Goal: Communication & Community: Answer question/provide support

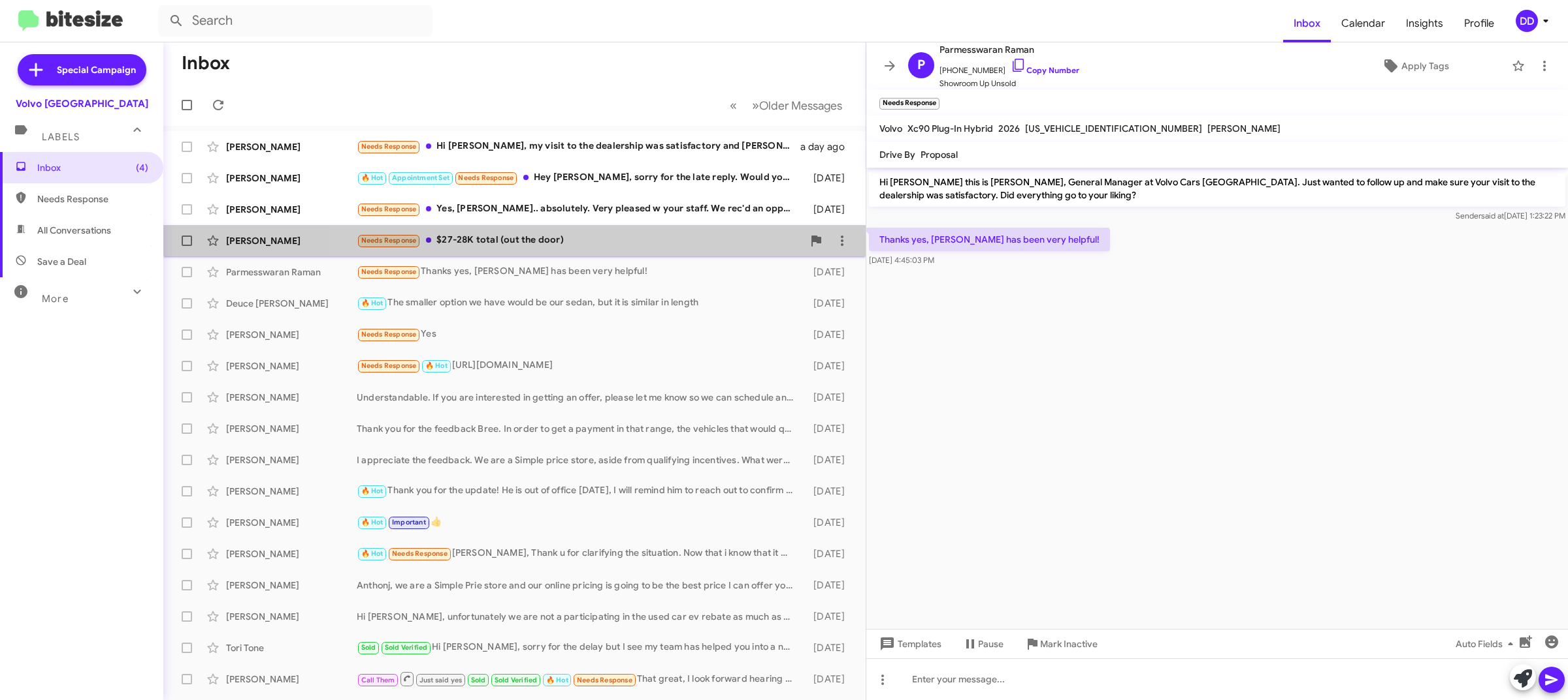
click at [648, 253] on div "[PERSON_NAME] Needs Response $27-28K total (out the door) [DATE]" at bounding box center [514, 240] width 681 height 26
click at [648, 253] on div "Kate Slater Needs Response $27-28K total (out the door) 2 days ago" at bounding box center [514, 240] width 681 height 26
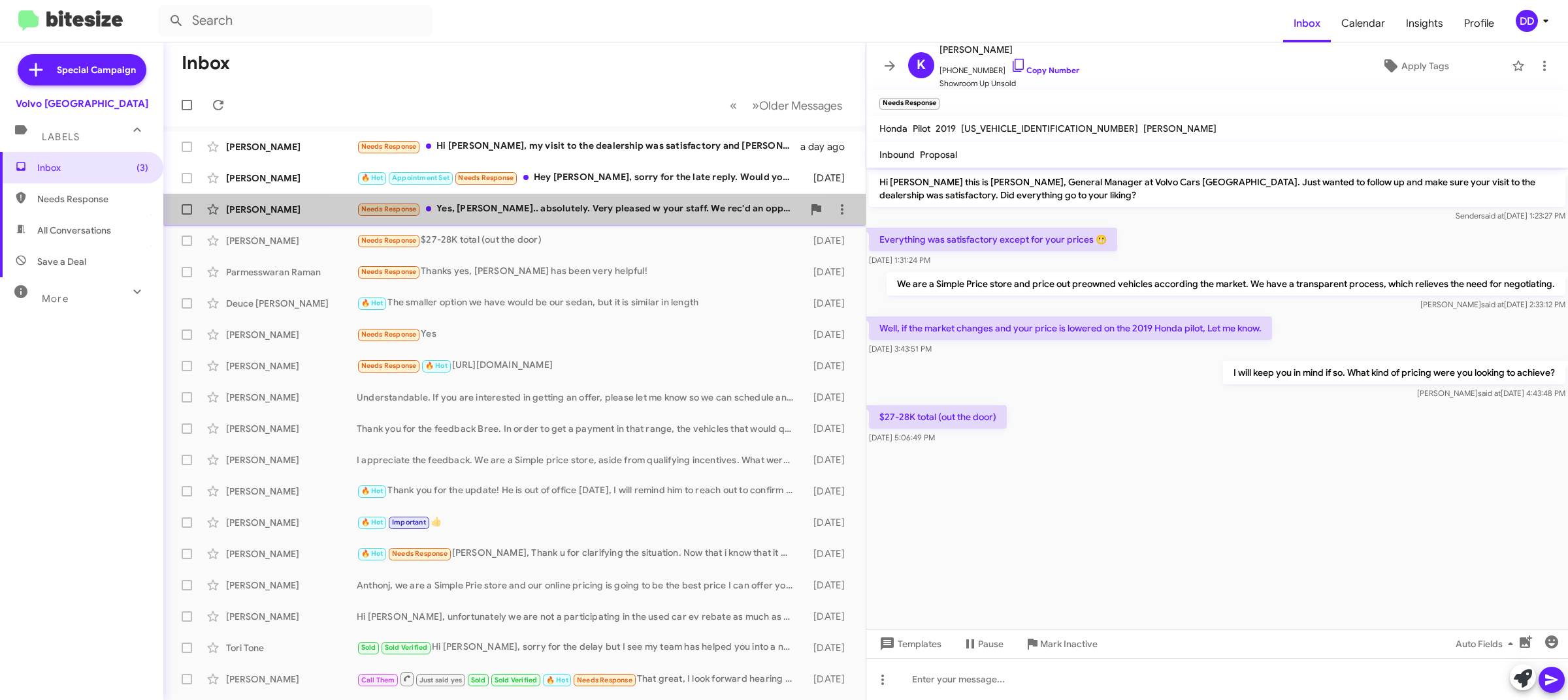
click at [573, 206] on div "Needs Response Yes, David.. absolutely. Very pleased w your staff. We rec'd an …" at bounding box center [580, 210] width 446 height 15
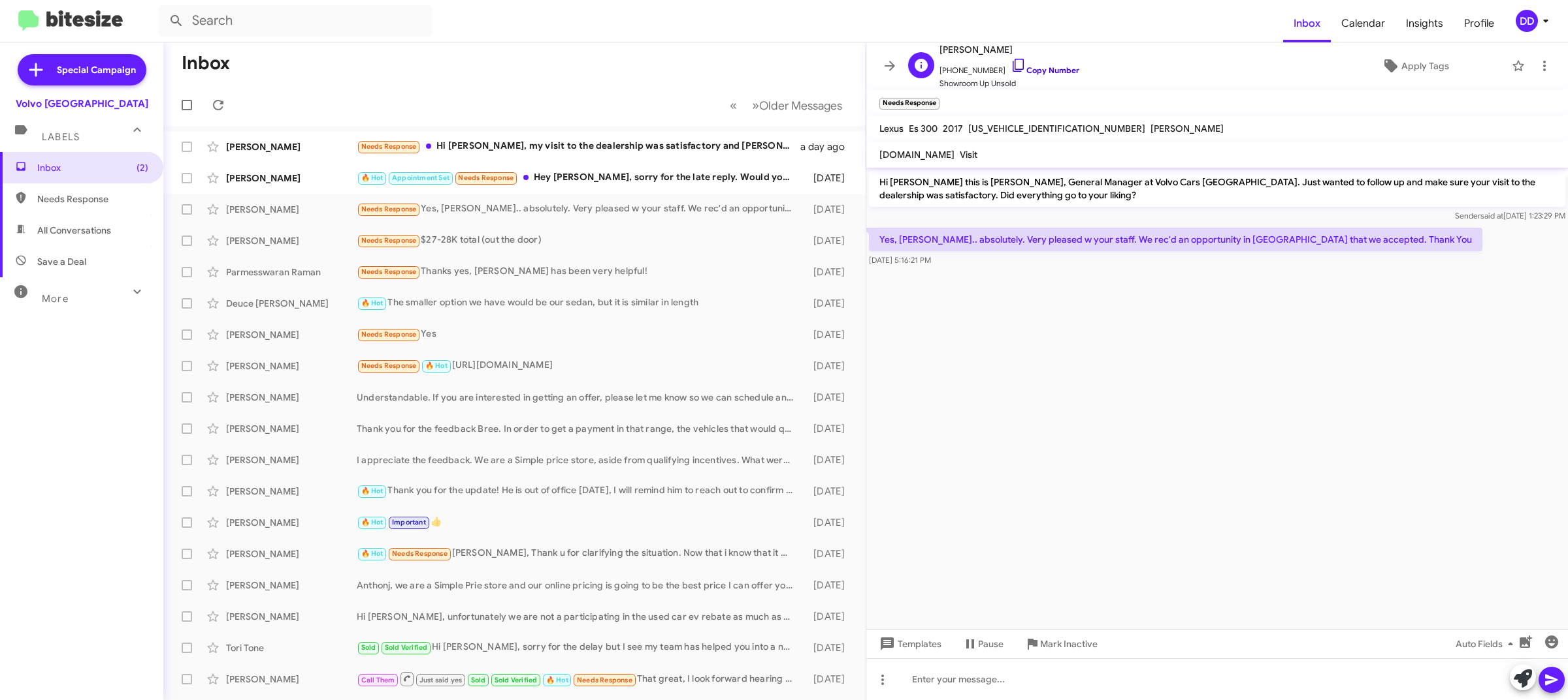
click at [1038, 71] on link "Copy Number" at bounding box center [1044, 70] width 69 height 10
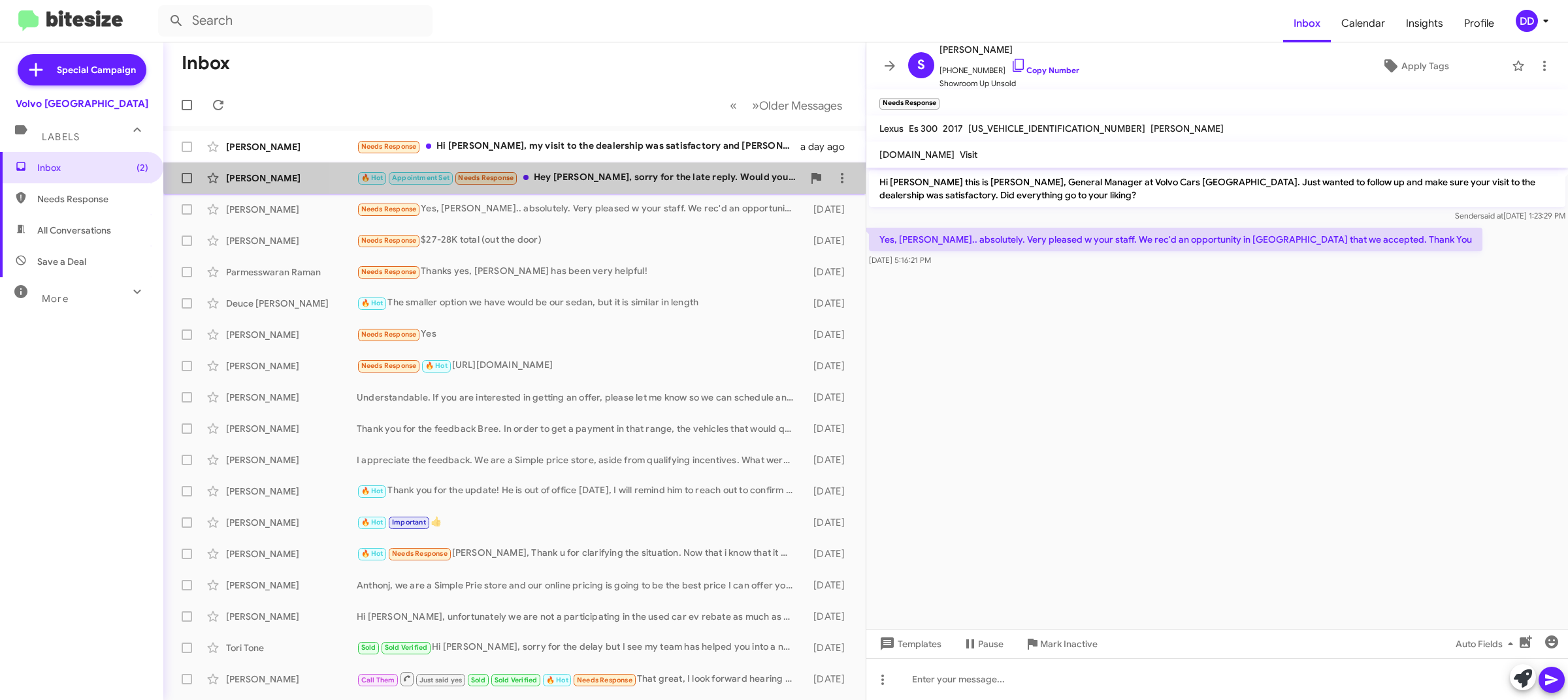
click at [593, 168] on div "Travis Chang 🔥 Hot Appointment Set Needs Response Hey David, sorry for the late…" at bounding box center [514, 178] width 681 height 26
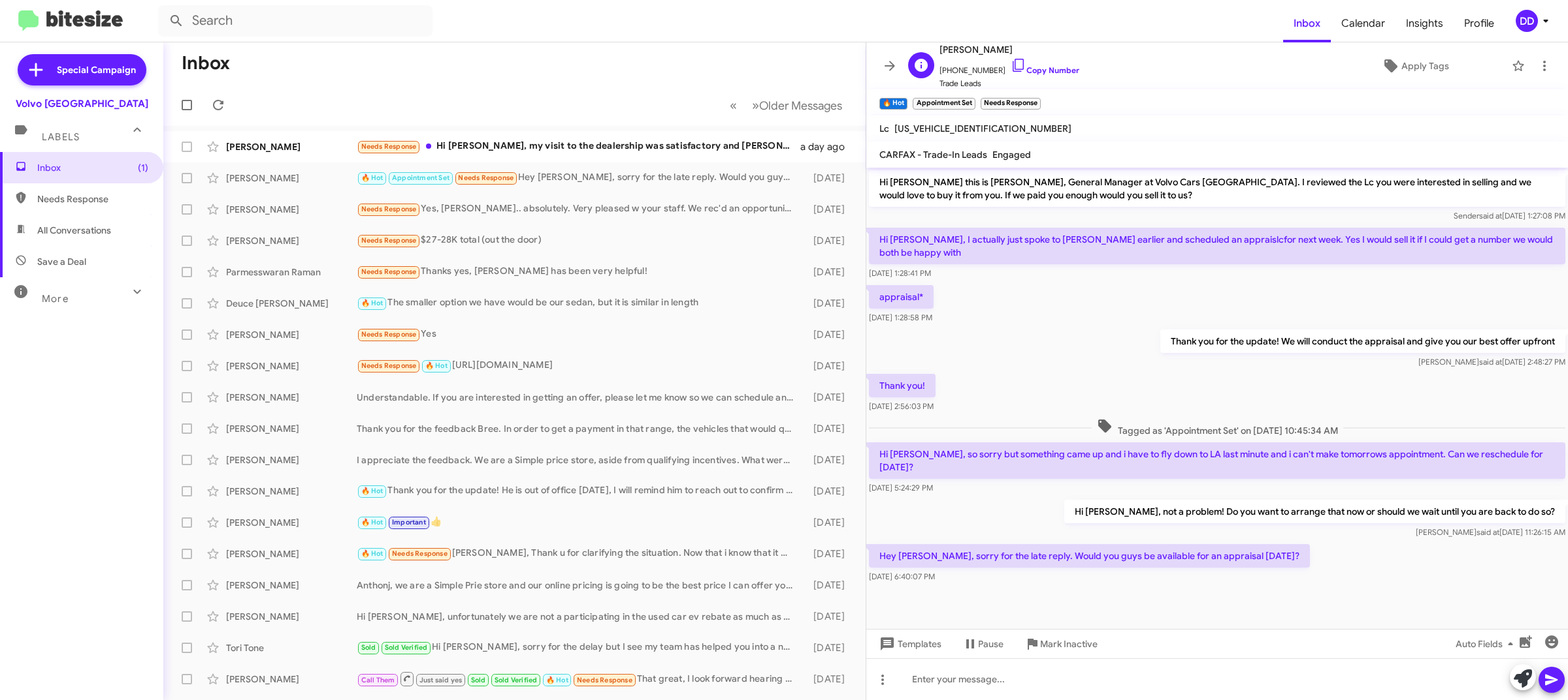
click at [1023, 62] on span "+14156942349 Copy Number" at bounding box center [1009, 67] width 140 height 19
click at [1033, 68] on link "Copy Number" at bounding box center [1044, 70] width 69 height 10
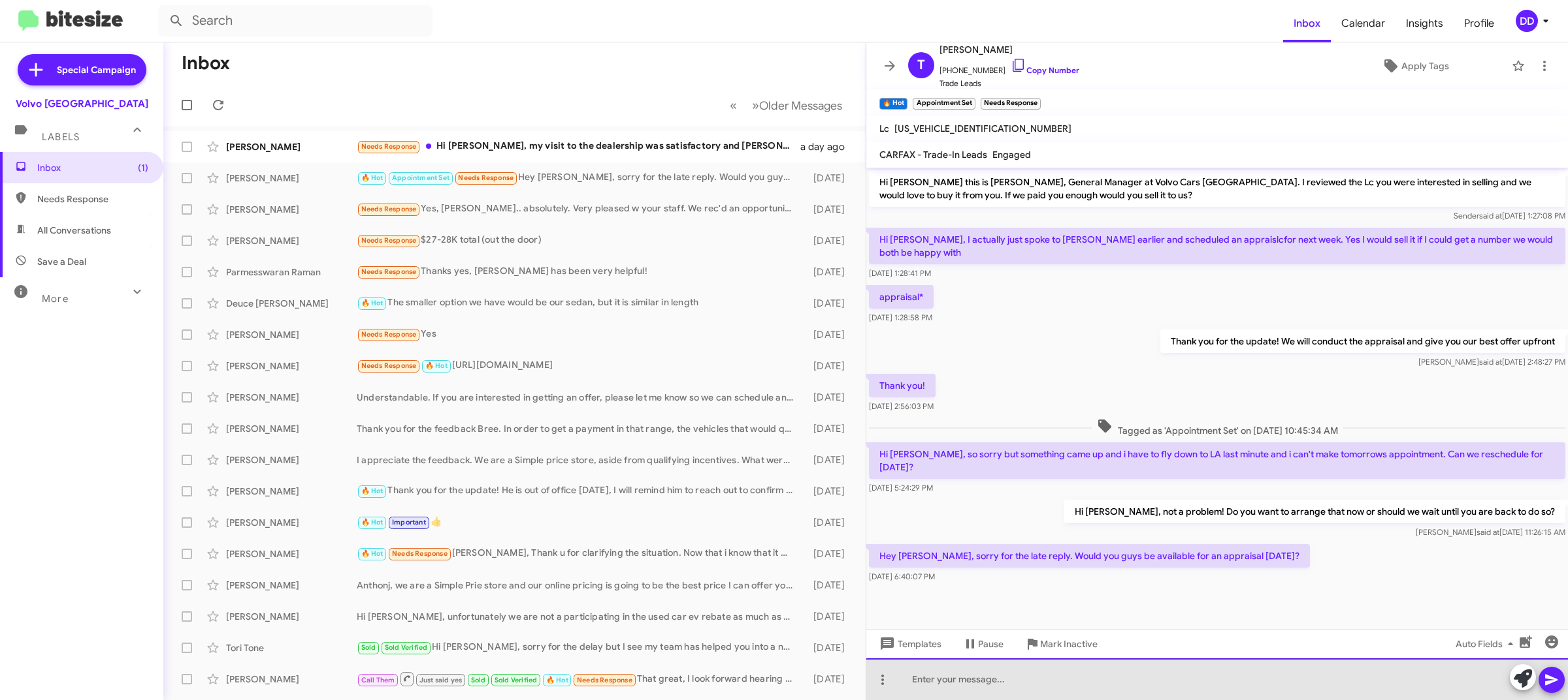
click at [1130, 684] on div at bounding box center [1217, 679] width 701 height 42
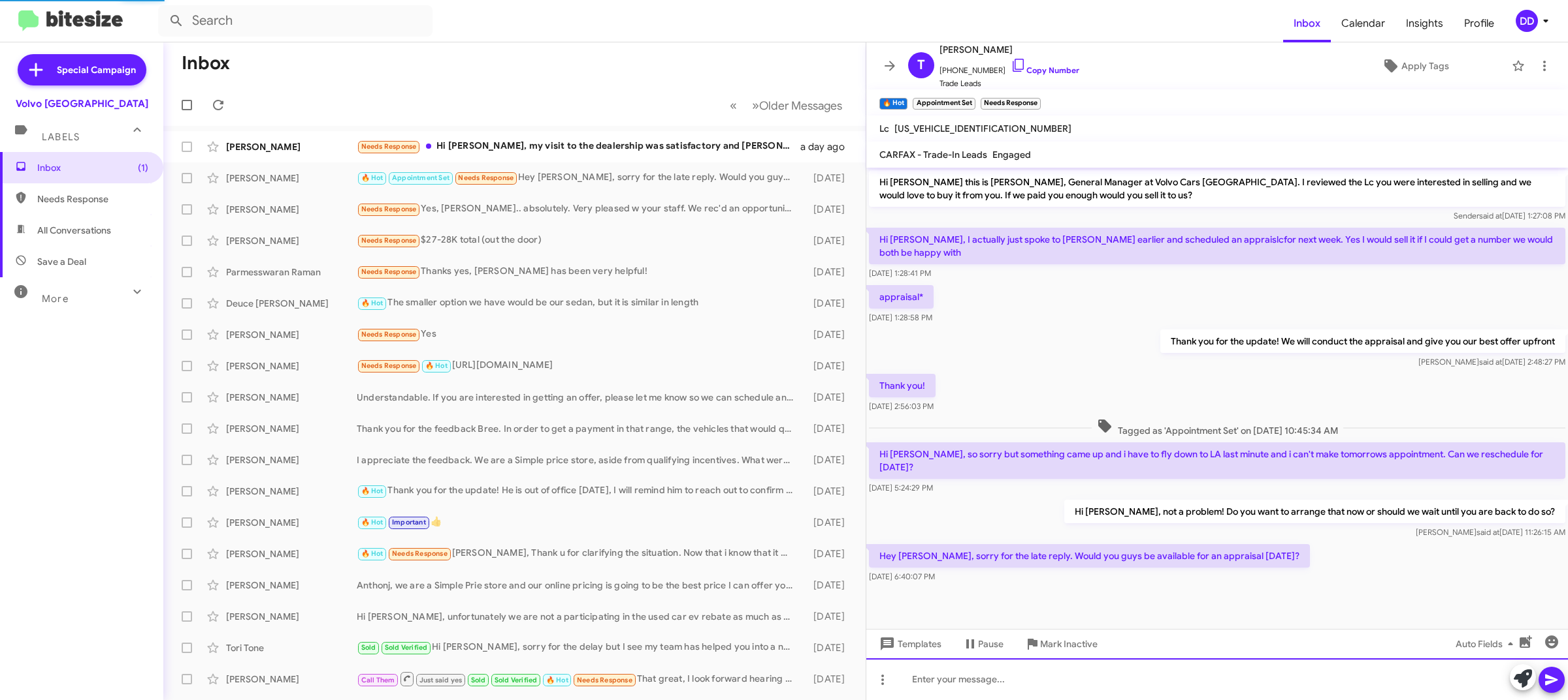
scroll to position [33, 0]
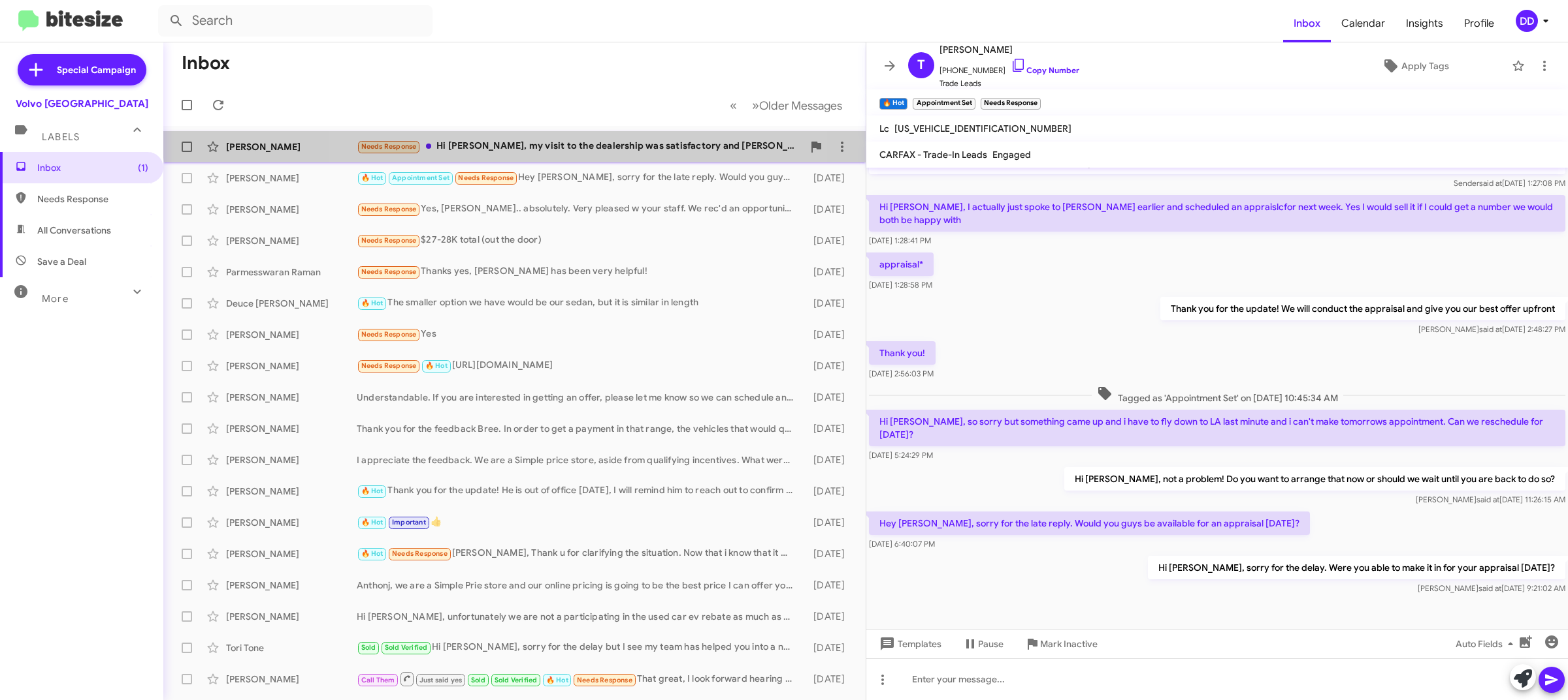
click at [522, 137] on div "Jennifer Darling Needs Response Hi David, my visit to the dealership was satisf…" at bounding box center [514, 147] width 681 height 26
